Goal: Task Accomplishment & Management: Manage account settings

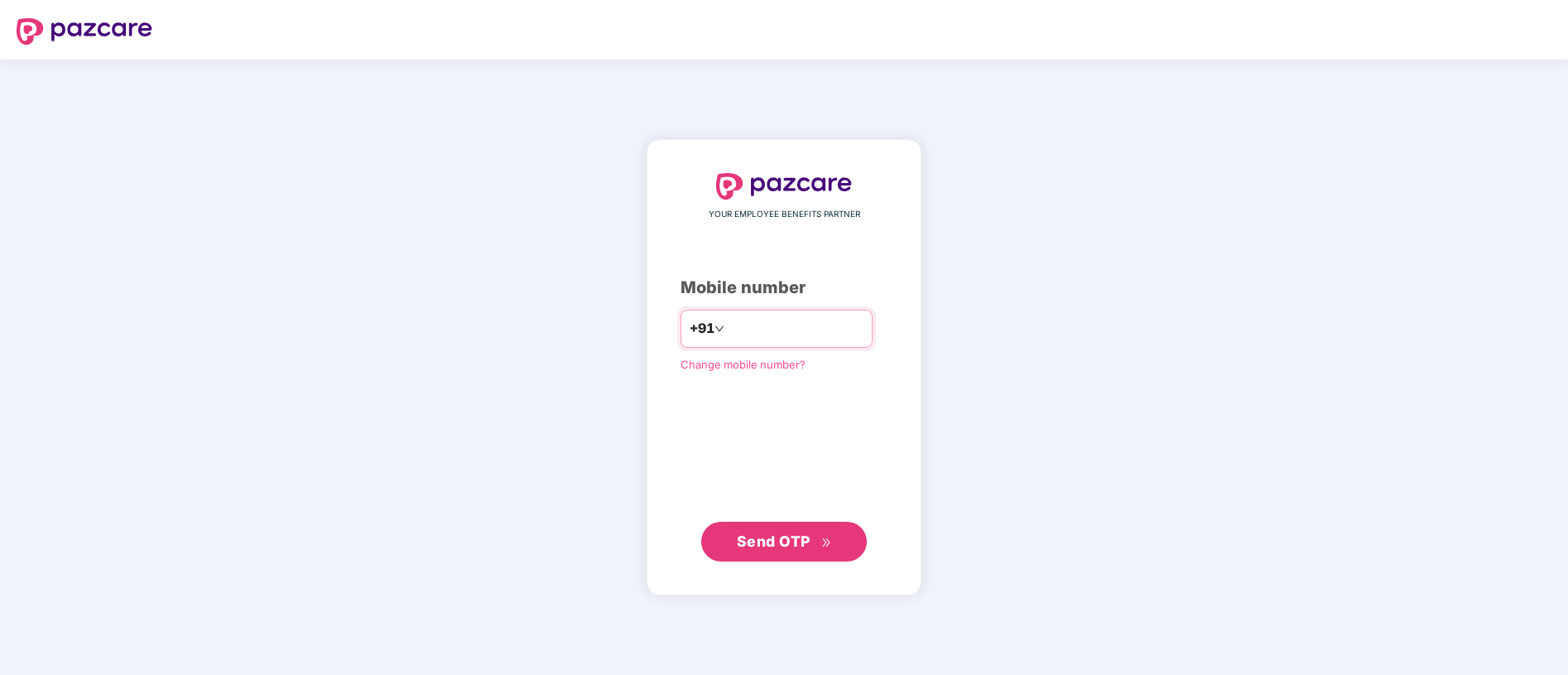
type input "**********"
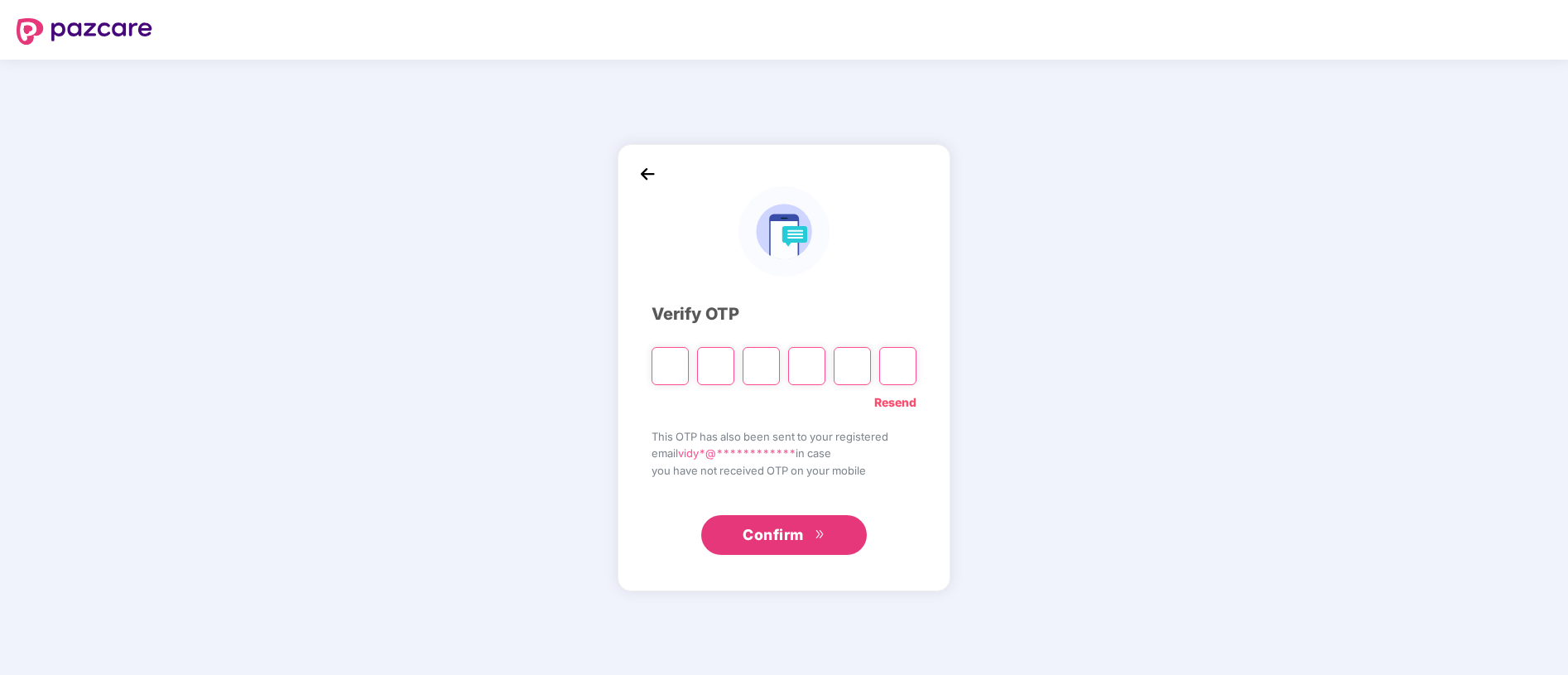
type input "*"
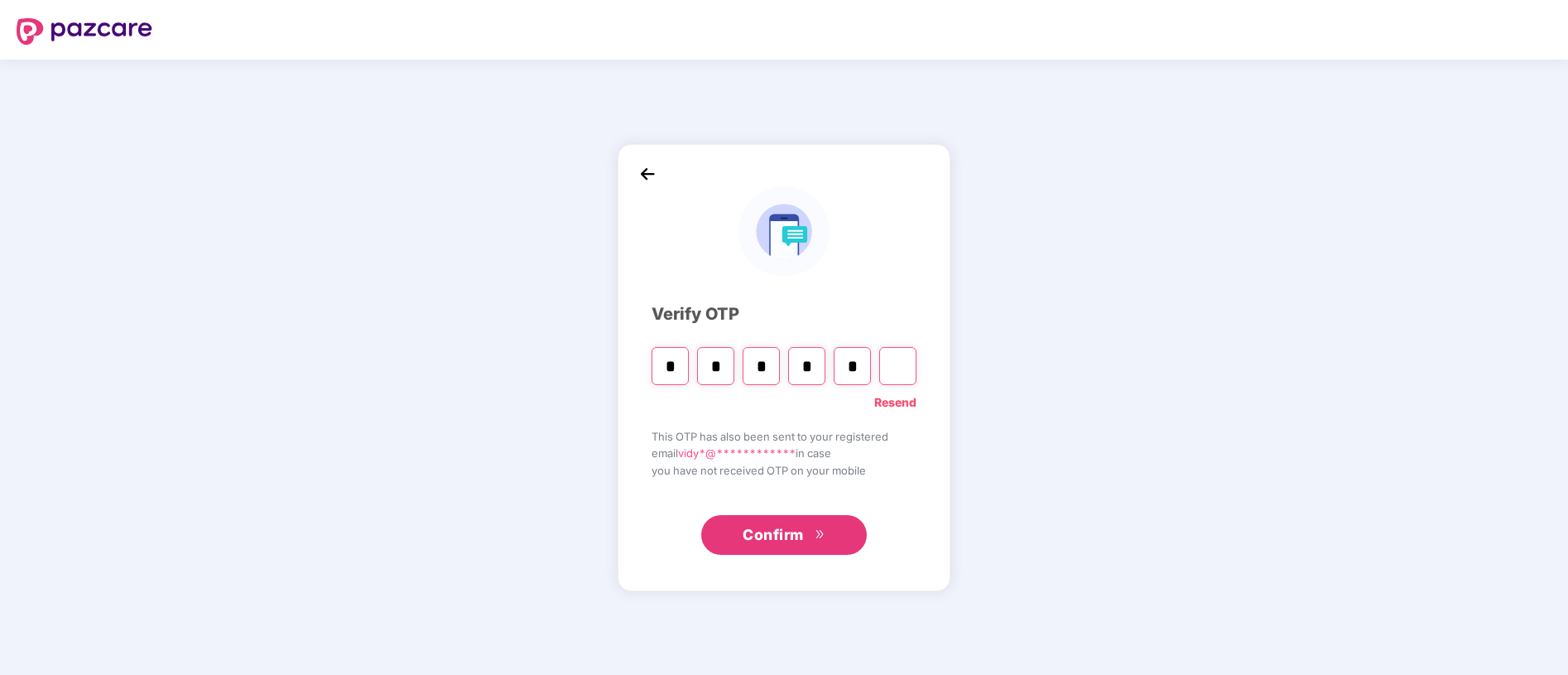
type input "*"
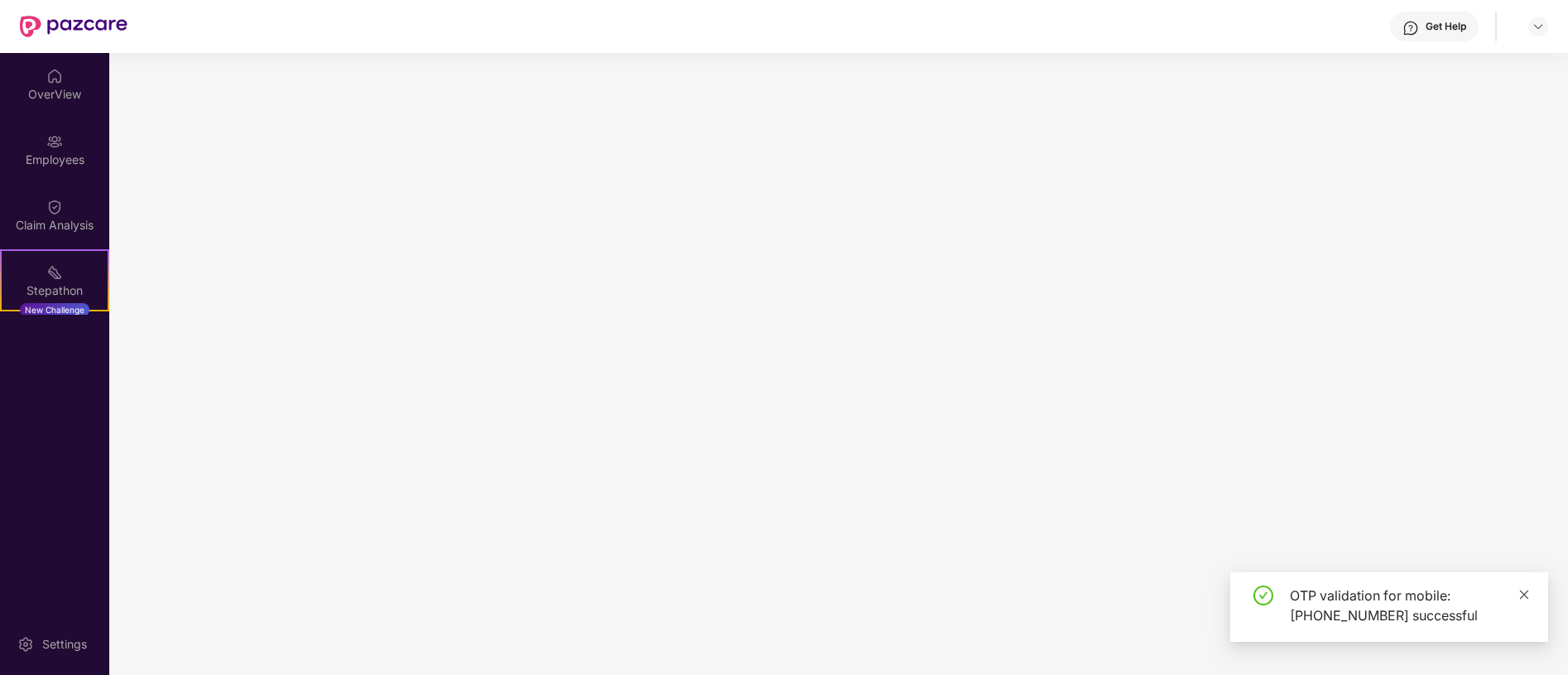
click at [1522, 592] on icon "close" at bounding box center [1525, 594] width 9 height 9
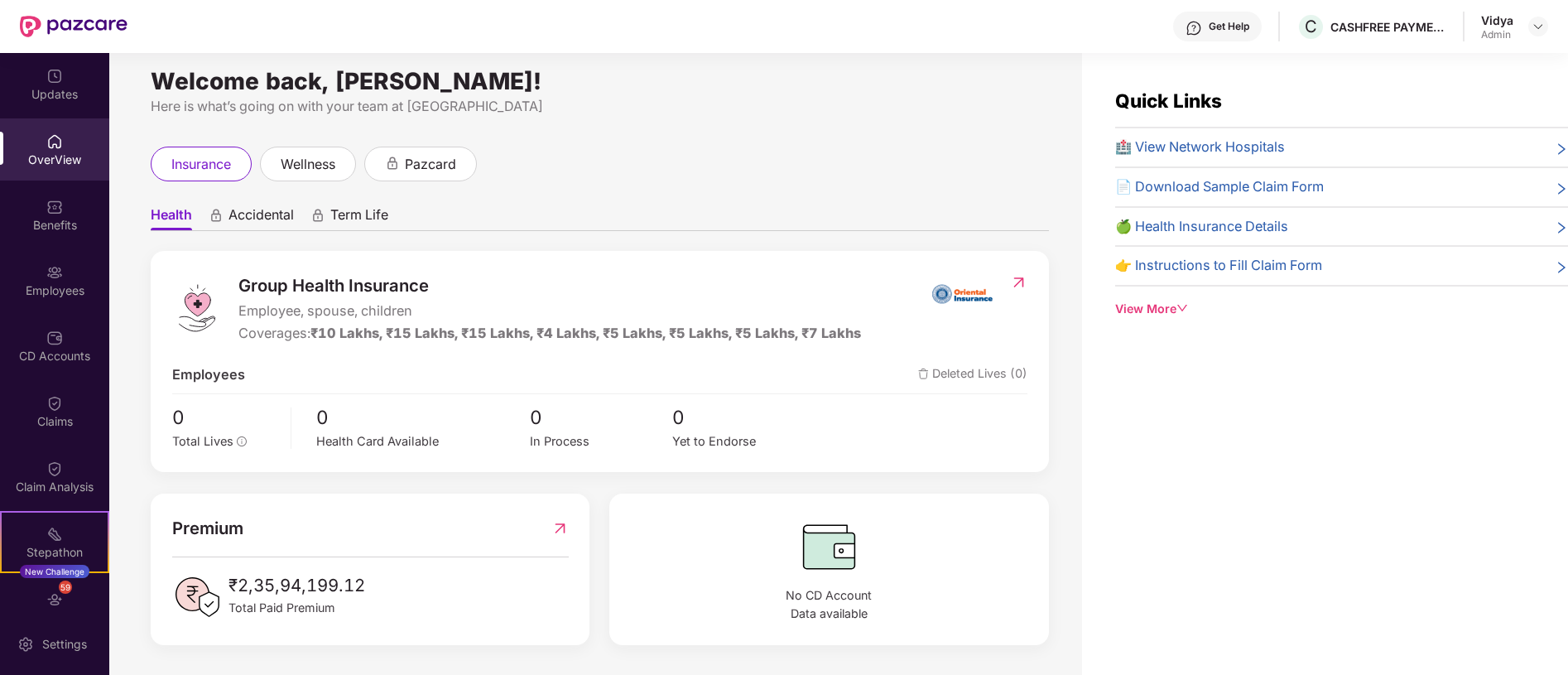
scroll to position [12, 0]
click at [1502, 39] on div "Admin" at bounding box center [1497, 35] width 32 height 13
click at [1513, 34] on div "Admin" at bounding box center [1497, 35] width 32 height 13
click at [1548, 31] on header "Get Help C CASHFREE PAYMENTS INDIA PVT. LTD. Vidya Admin" at bounding box center [784, 27] width 1568 height 53
click at [1539, 26] on img at bounding box center [1539, 27] width 13 height 13
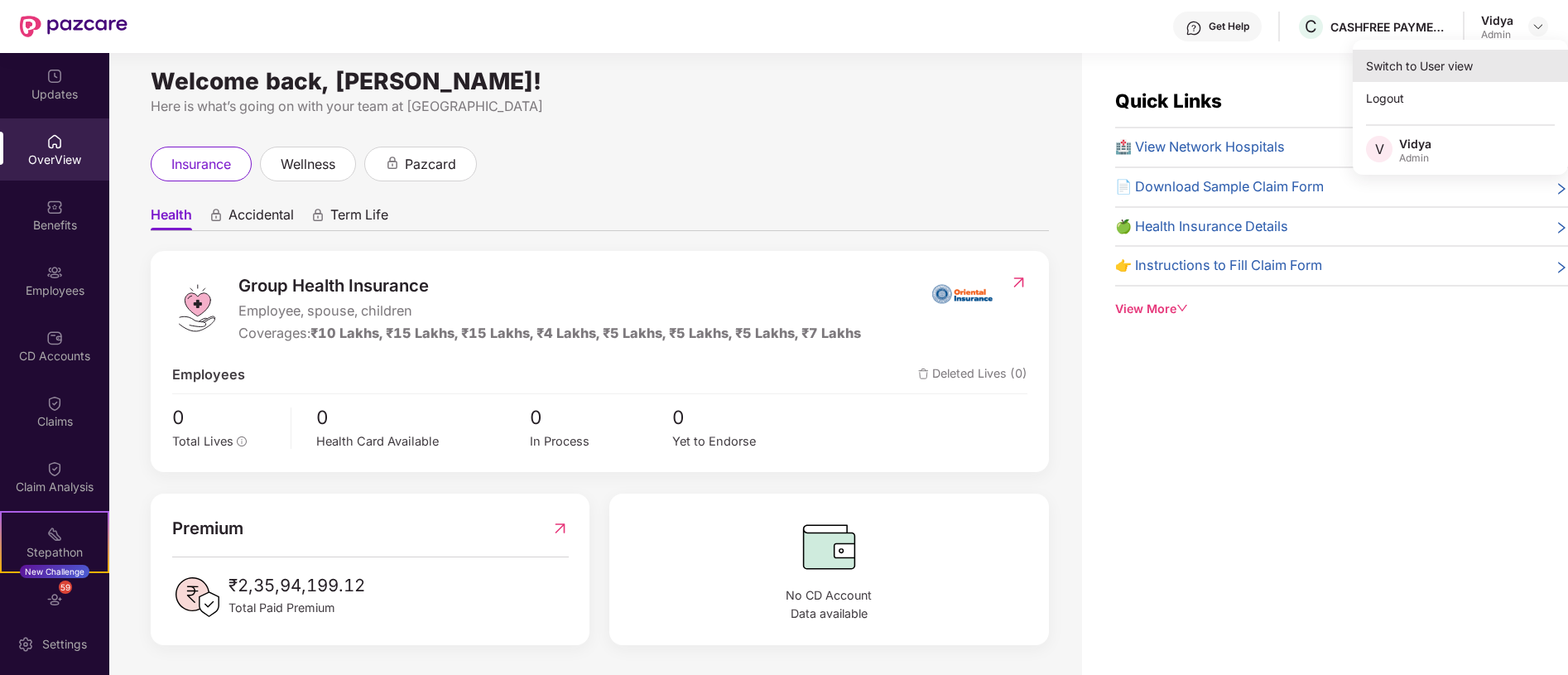
click at [1419, 57] on div "Switch to User view" at bounding box center [1460, 66] width 215 height 32
